Goal: Task Accomplishment & Management: Manage account settings

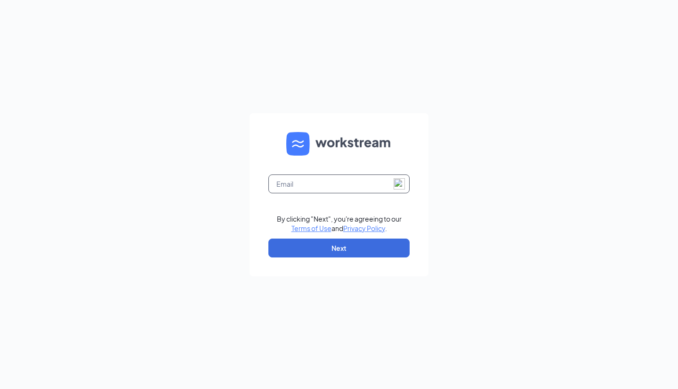
click at [308, 181] on input "text" at bounding box center [339, 183] width 141 height 19
type input "jgarcia@austinsonic.com"
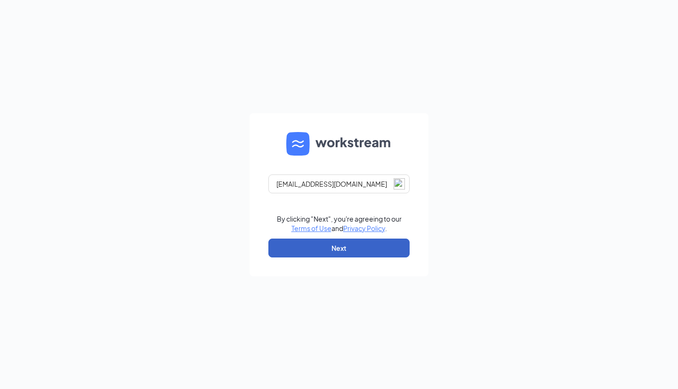
click at [334, 250] on button "Next" at bounding box center [339, 247] width 141 height 19
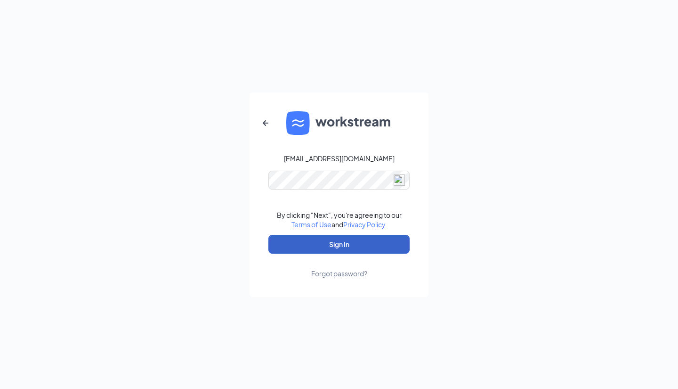
click at [345, 245] on button "Sign In" at bounding box center [339, 244] width 141 height 19
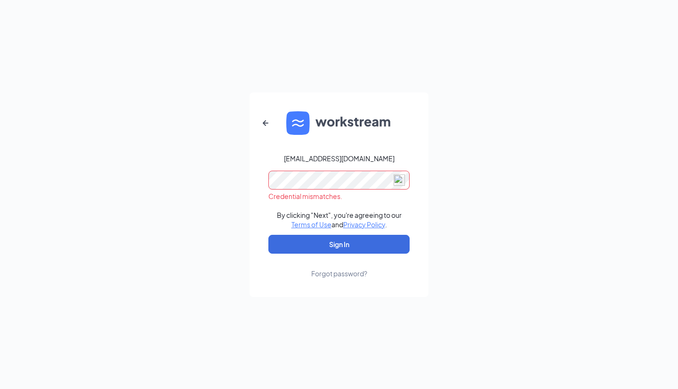
click at [212, 200] on div "jgarcia@austinsonic.com Credential mismatches. By clicking "Next", you're agree…" at bounding box center [339, 194] width 678 height 389
click at [50, 294] on div "jgarcia@austinsonic.com By clicking "Next", you're agreeing to our Terms of Use…" at bounding box center [339, 194] width 678 height 389
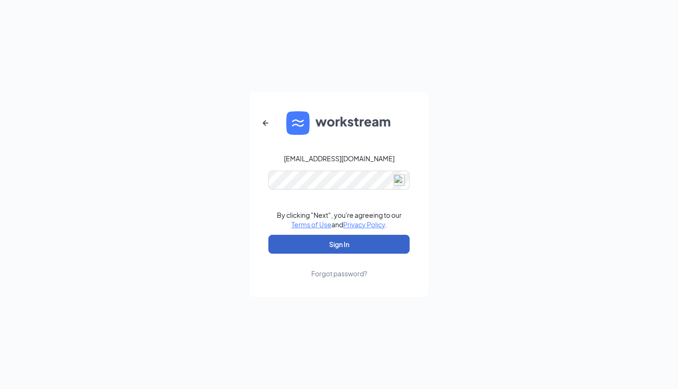
click at [308, 242] on button "Sign In" at bounding box center [339, 244] width 141 height 19
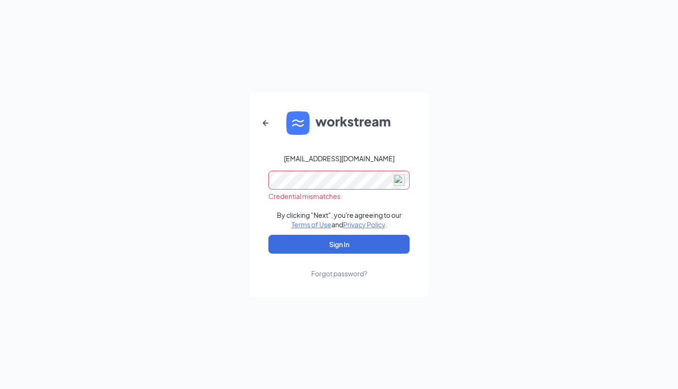
click at [248, 188] on div "jgarcia@austinsonic.com Credential mismatches. By clicking "Next", you're agree…" at bounding box center [339, 194] width 678 height 389
click at [297, 259] on form "jgarcia@austinsonic.com By clicking "Next", you're agreeing to our Terms of Use…" at bounding box center [339, 194] width 179 height 204
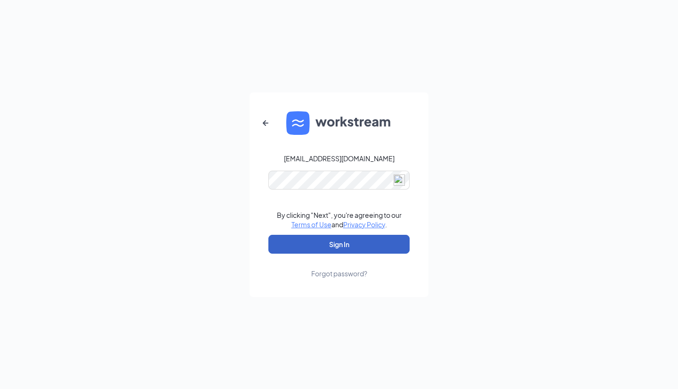
click at [302, 251] on button "Sign In" at bounding box center [339, 244] width 141 height 19
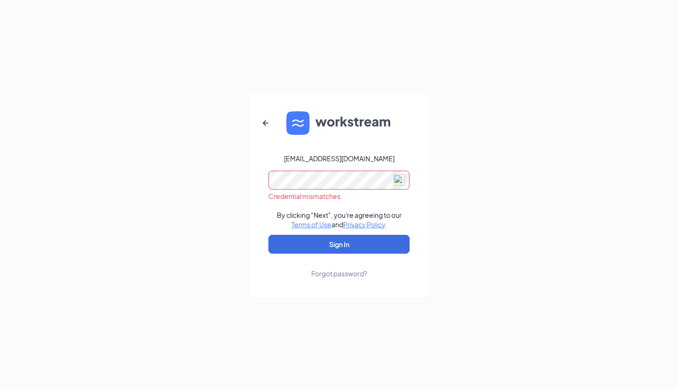
click at [332, 274] on div "Forgot password?" at bounding box center [339, 273] width 56 height 9
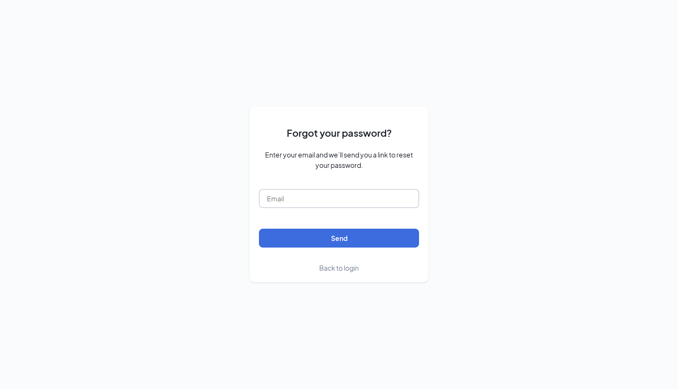
click at [283, 208] on input "text" at bounding box center [339, 198] width 160 height 19
type input "jgarcia@austinsonic.com"
click at [220, 197] on div "Forgot your password? Enter your email and we’ll send you a link to reset your …" at bounding box center [339, 194] width 678 height 389
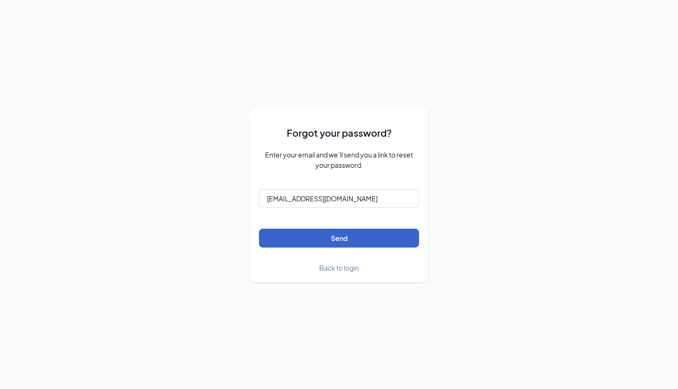
click at [279, 236] on button "Send" at bounding box center [339, 237] width 160 height 19
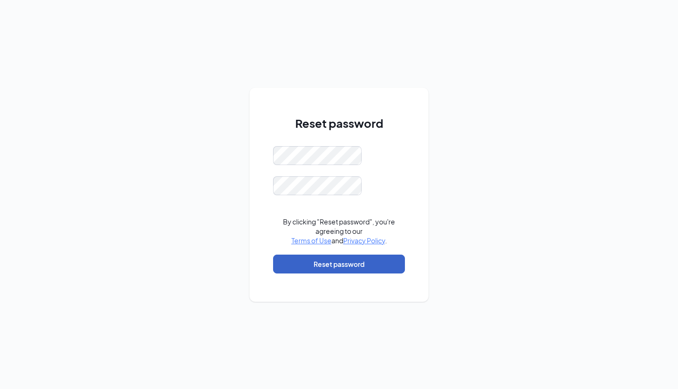
click at [326, 263] on button "Reset password" at bounding box center [339, 263] width 132 height 19
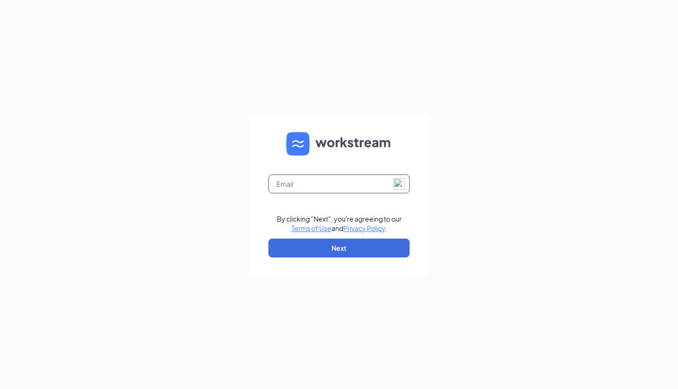
click at [291, 186] on input "text" at bounding box center [339, 183] width 141 height 19
type input "[EMAIL_ADDRESS][DOMAIN_NAME]"
click at [245, 179] on div "[EMAIL_ADDRESS][DOMAIN_NAME] By clicking "Next", you're agreeing to our Terms o…" at bounding box center [339, 194] width 678 height 389
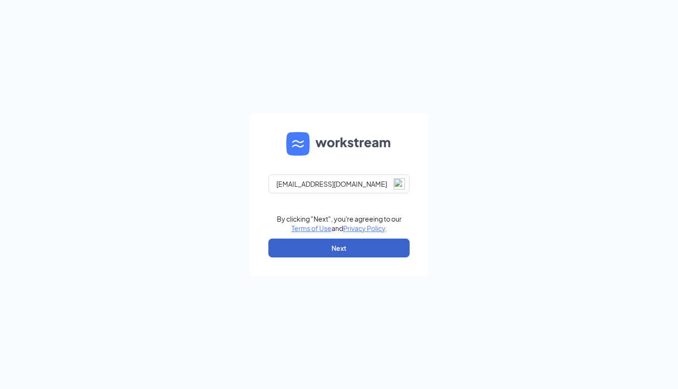
click at [302, 253] on button "Next" at bounding box center [339, 247] width 141 height 19
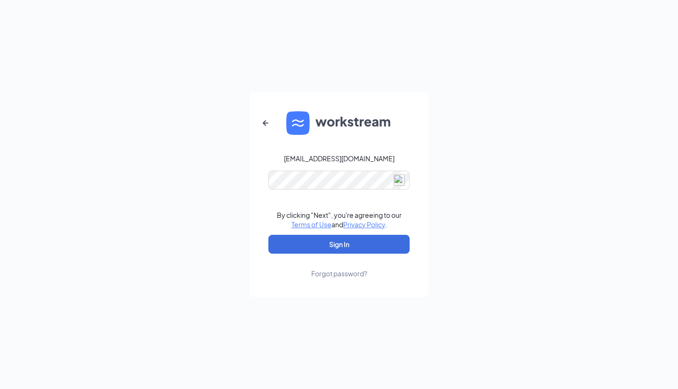
click at [316, 255] on link "Forgot password?" at bounding box center [339, 265] width 56 height 24
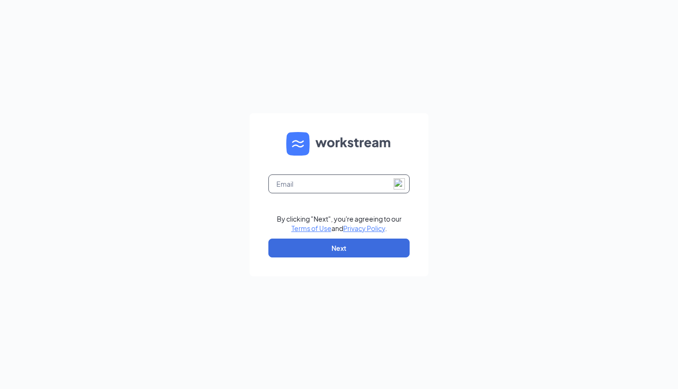
click at [305, 184] on input "text" at bounding box center [339, 183] width 141 height 19
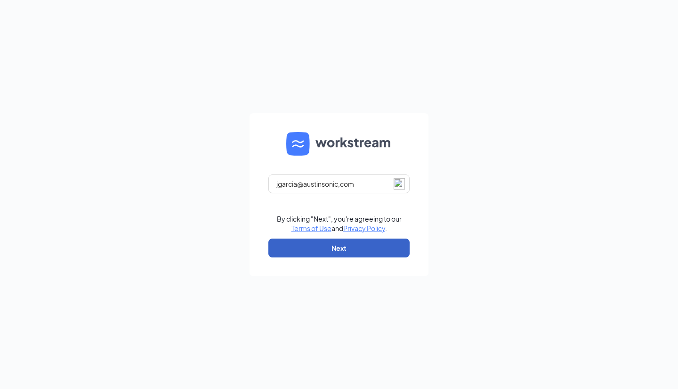
click at [318, 242] on button "Next" at bounding box center [339, 247] width 141 height 19
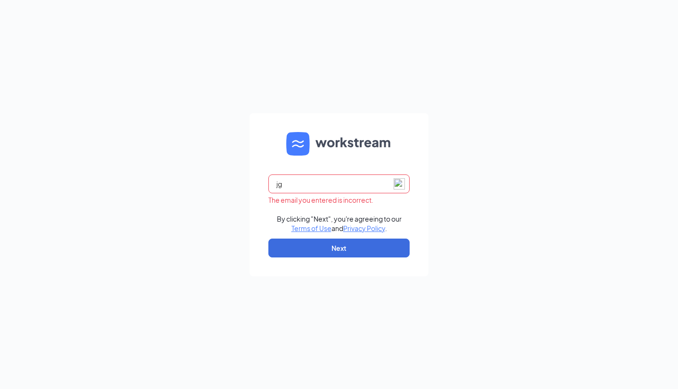
type input "j"
type input "[EMAIL_ADDRESS][DOMAIN_NAME]"
click at [283, 156] on form "[EMAIL_ADDRESS][DOMAIN_NAME] The email you entered is incorrect. By clicking "N…" at bounding box center [339, 194] width 179 height 163
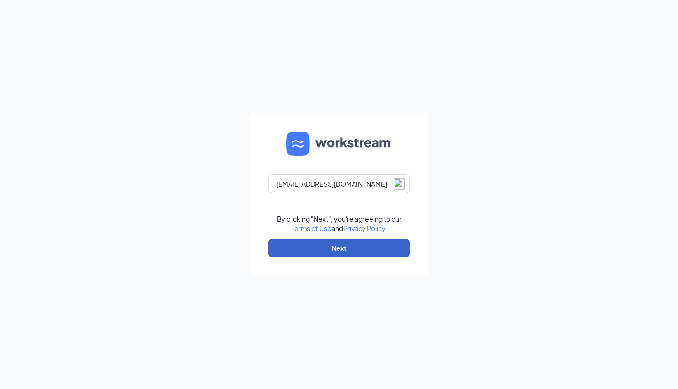
click at [297, 238] on button "Next" at bounding box center [339, 247] width 141 height 19
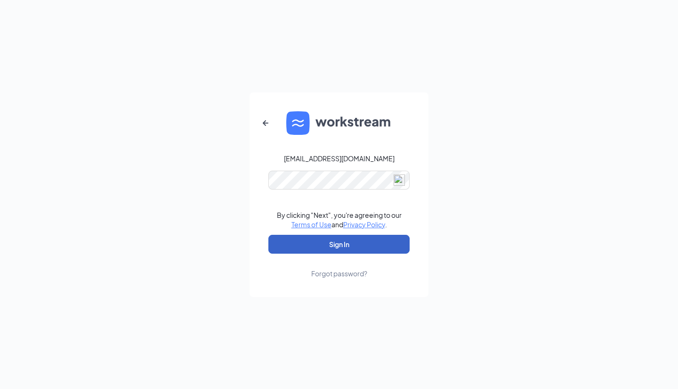
click at [318, 240] on button "Sign In" at bounding box center [339, 244] width 141 height 19
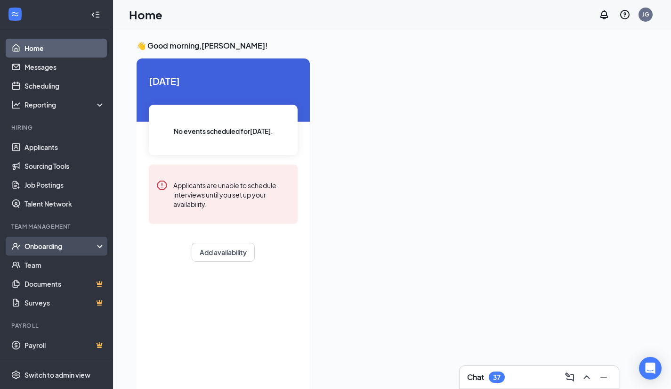
click at [64, 249] on div "Onboarding" at bounding box center [60, 245] width 73 height 9
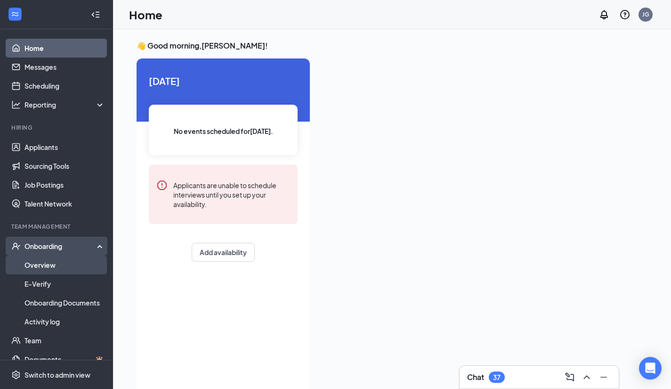
click at [51, 266] on link "Overview" at bounding box center [64, 264] width 81 height 19
